Goal: Task Accomplishment & Management: Use online tool/utility

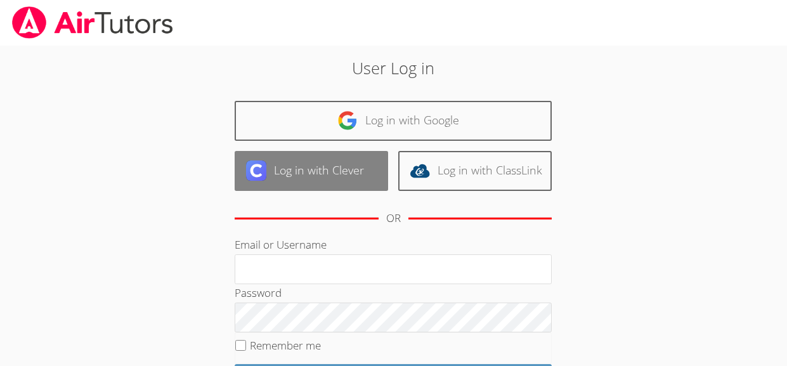
click at [259, 178] on img at bounding box center [256, 171] width 20 height 20
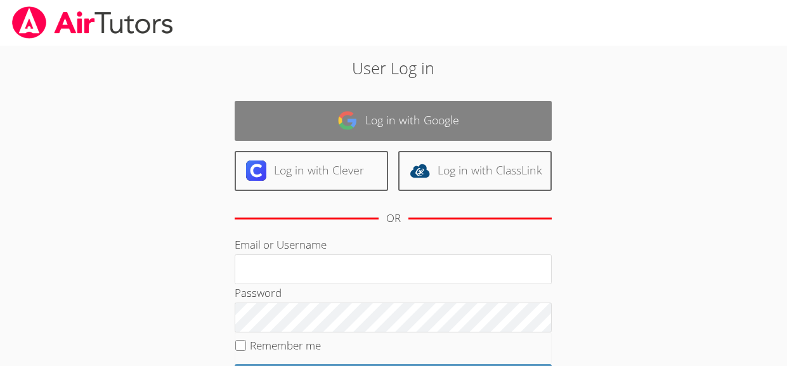
click at [273, 101] on link "Log in with Google" at bounding box center [393, 121] width 317 height 40
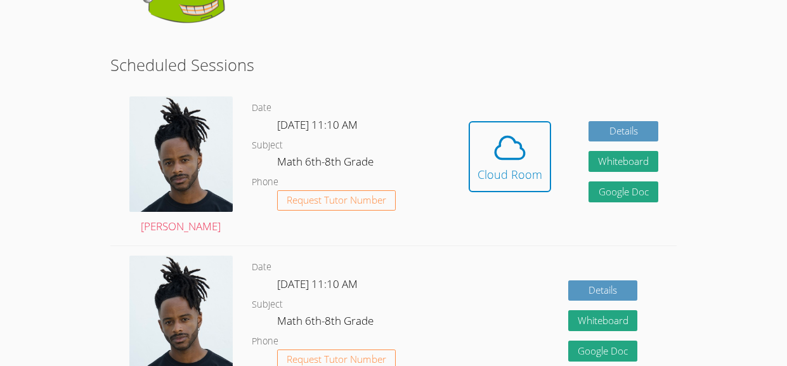
scroll to position [200, 0]
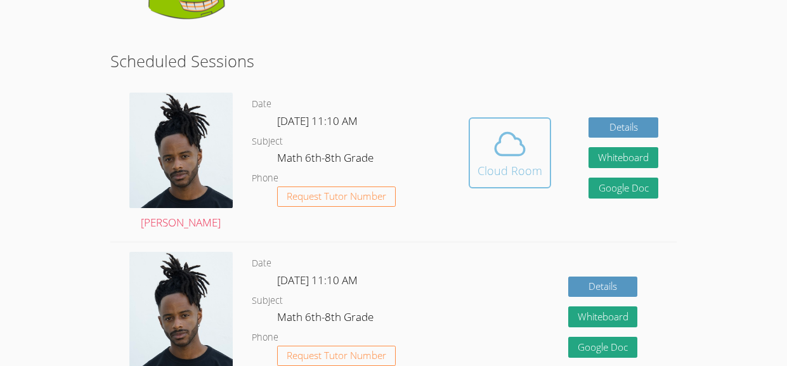
click at [510, 162] on div "Cloud Room" at bounding box center [510, 171] width 65 height 18
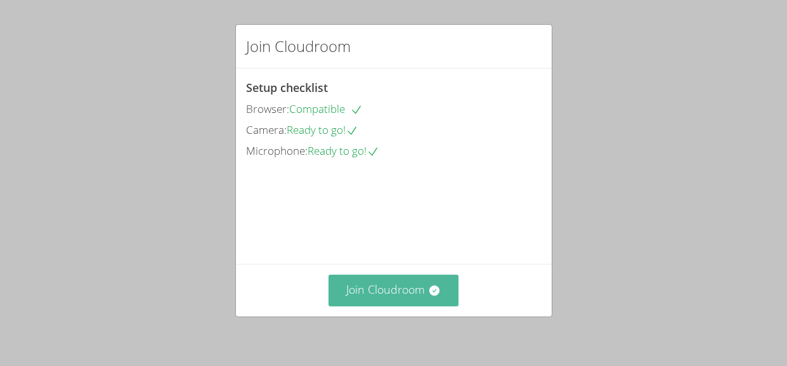
click at [388, 296] on button "Join Cloudroom" at bounding box center [394, 290] width 130 height 31
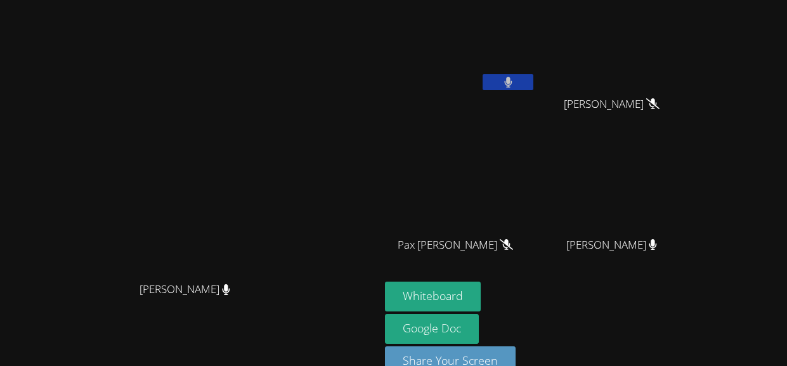
click at [513, 84] on icon at bounding box center [508, 82] width 8 height 11
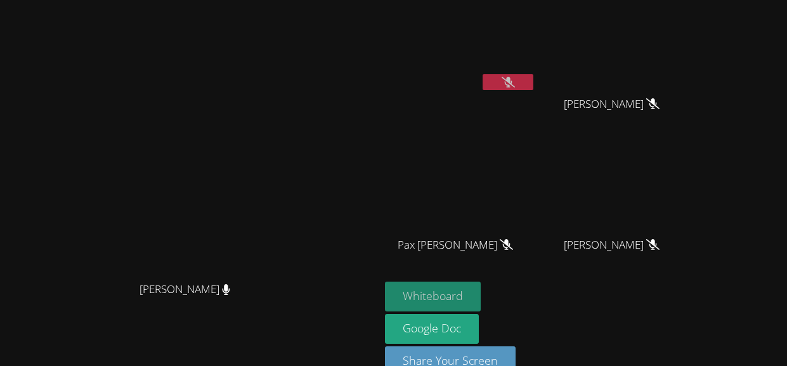
click at [481, 295] on button "Whiteboard" at bounding box center [433, 297] width 96 height 30
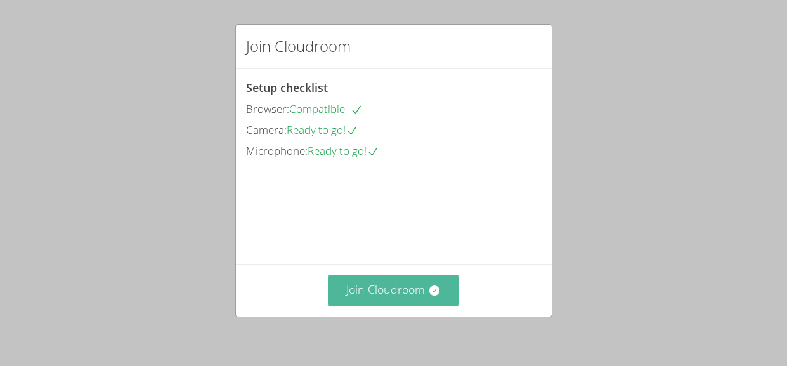
click at [386, 301] on button "Join Cloudroom" at bounding box center [394, 290] width 130 height 31
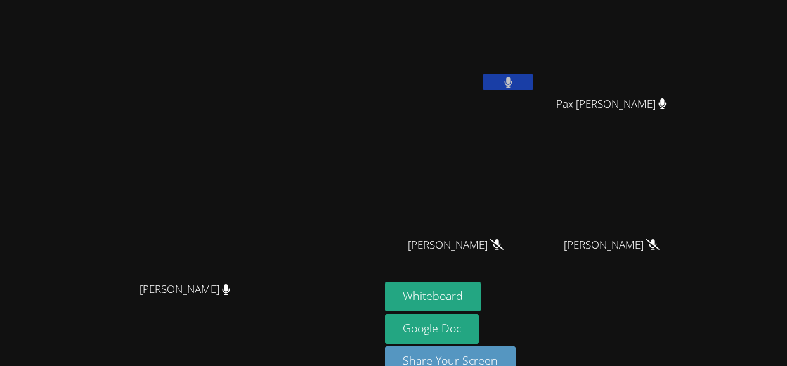
click at [566, 77] on video at bounding box center [616, 47] width 151 height 85
click at [513, 79] on icon at bounding box center [508, 82] width 8 height 11
click at [534, 81] on button at bounding box center [508, 82] width 51 height 16
click at [515, 84] on icon at bounding box center [508, 82] width 13 height 11
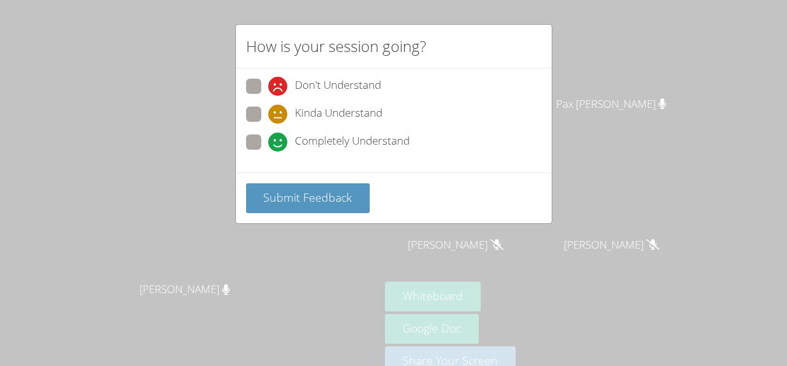
click at [242, 152] on div "Don't Understand Kinda Understand Completely Understand" at bounding box center [394, 121] width 316 height 104
click at [268, 152] on span at bounding box center [268, 152] width 0 height 0
click at [268, 140] on input "Completely Understand" at bounding box center [273, 140] width 11 height 11
radio input "true"
click at [289, 213] on div "Submit Feedback" at bounding box center [394, 198] width 316 height 51
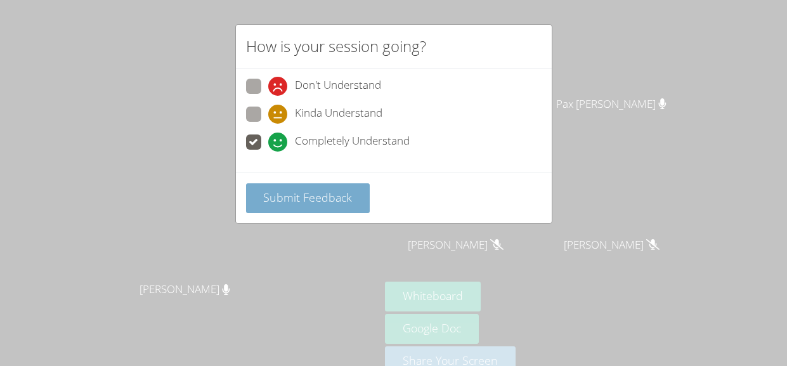
click at [311, 188] on button "Submit Feedback" at bounding box center [308, 198] width 124 height 30
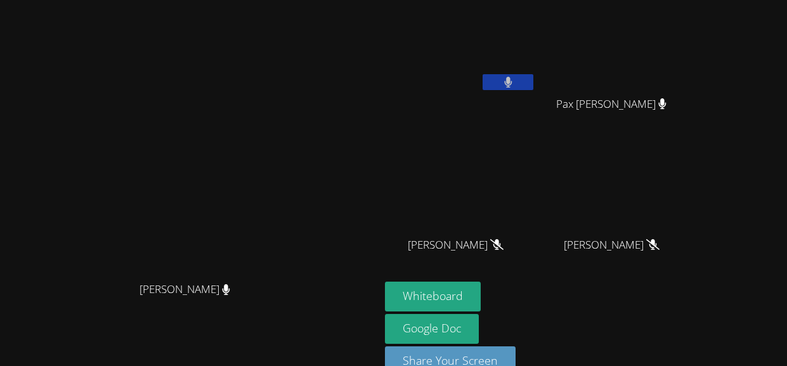
click at [534, 74] on button at bounding box center [508, 82] width 51 height 16
click at [504, 241] on icon at bounding box center [496, 244] width 13 height 11
